Goal: Information Seeking & Learning: Learn about a topic

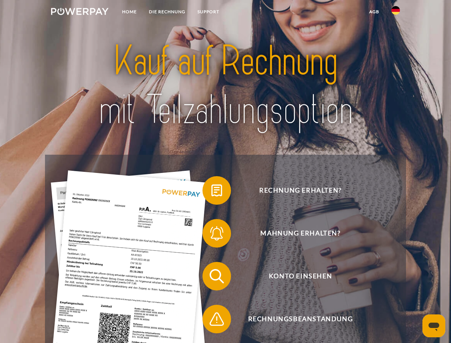
click at [80, 12] on img at bounding box center [79, 11] width 57 height 7
click at [395, 12] on img at bounding box center [395, 10] width 9 height 9
click at [374, 12] on link "agb" at bounding box center [374, 11] width 22 height 13
click at [211, 192] on span at bounding box center [206, 190] width 36 height 36
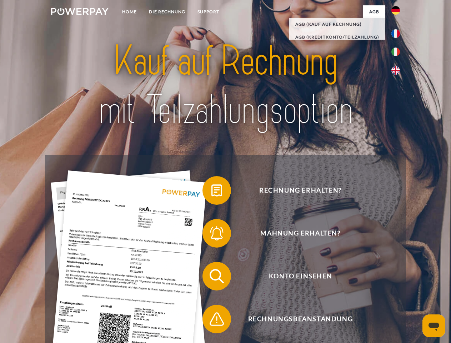
click at [211, 234] on span at bounding box center [206, 233] width 36 height 36
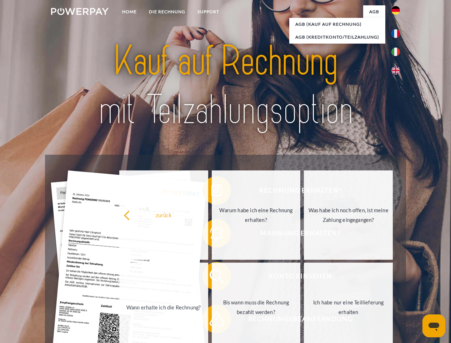
click at [212, 277] on link "Bis wann muss die Rechnung bezahlt werden?" at bounding box center [256, 306] width 89 height 89
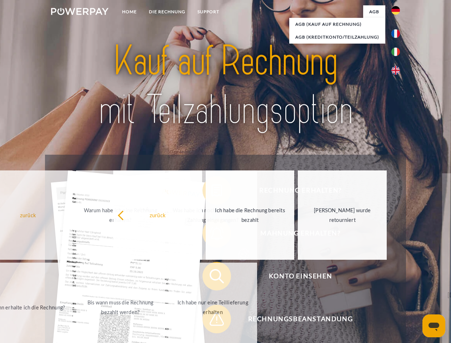
click at [211, 320] on span at bounding box center [206, 319] width 36 height 36
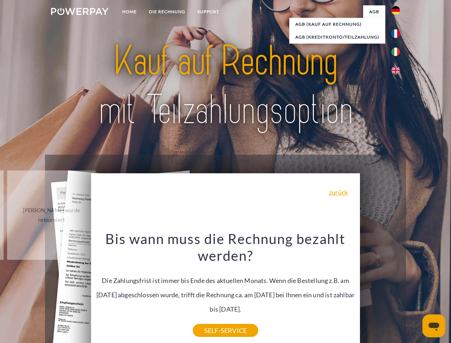
click at [434, 325] on icon "Messaging-Fenster öffnen" at bounding box center [433, 326] width 11 height 9
